Goal: Find contact information: Find contact information

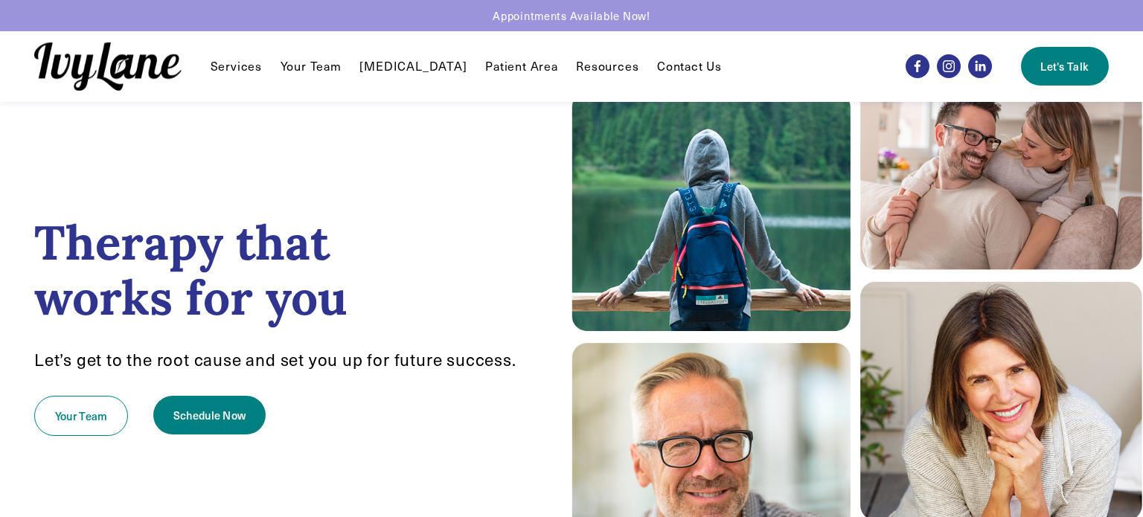
click at [317, 72] on link "Your Team" at bounding box center [311, 66] width 61 height 18
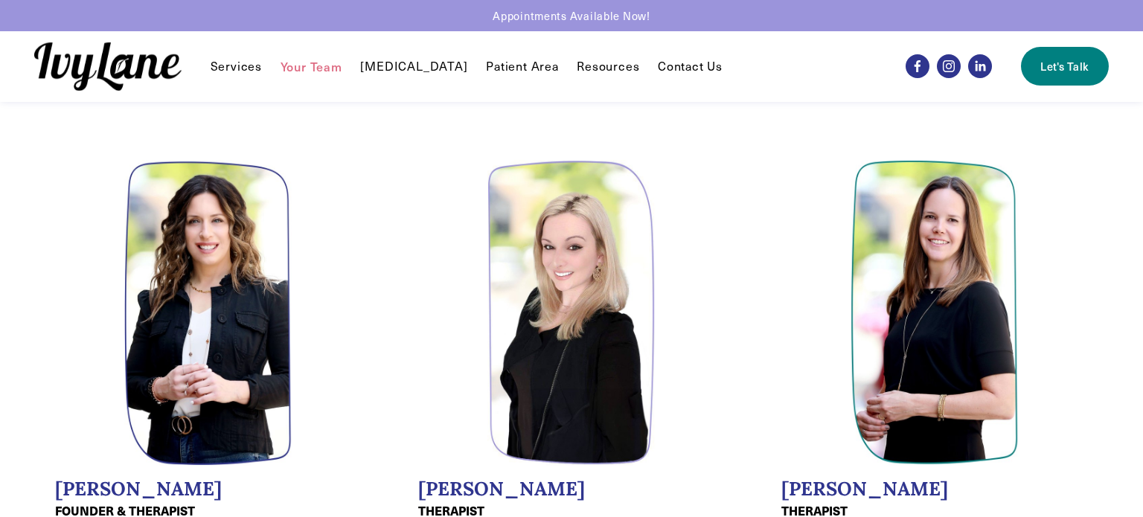
click at [240, 72] on span "Services" at bounding box center [236, 67] width 51 height 16
click at [240, 68] on span "Services" at bounding box center [236, 67] width 51 height 16
click at [243, 69] on span "Services" at bounding box center [236, 67] width 51 height 16
click at [168, 68] on img at bounding box center [107, 66] width 147 height 48
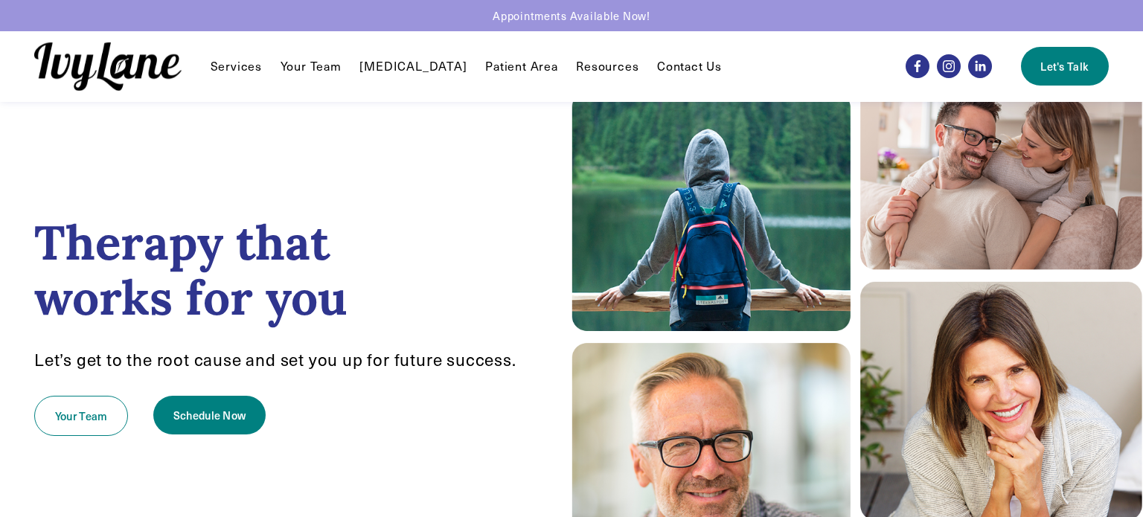
click at [657, 72] on link "Contact Us" at bounding box center [689, 66] width 65 height 18
